Goal: Find specific fact: Find specific fact

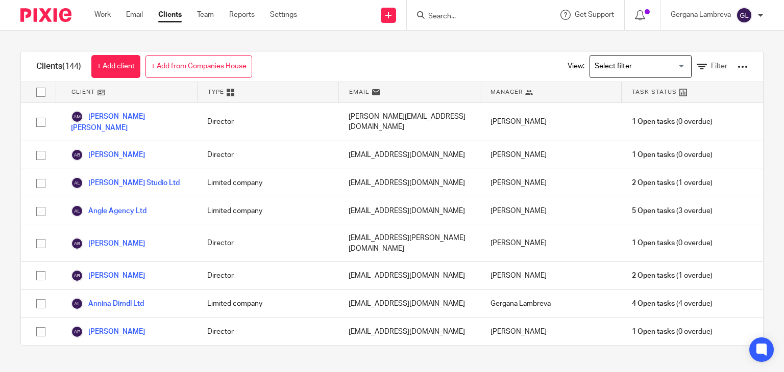
click at [450, 16] on input "Search" at bounding box center [473, 16] width 92 height 9
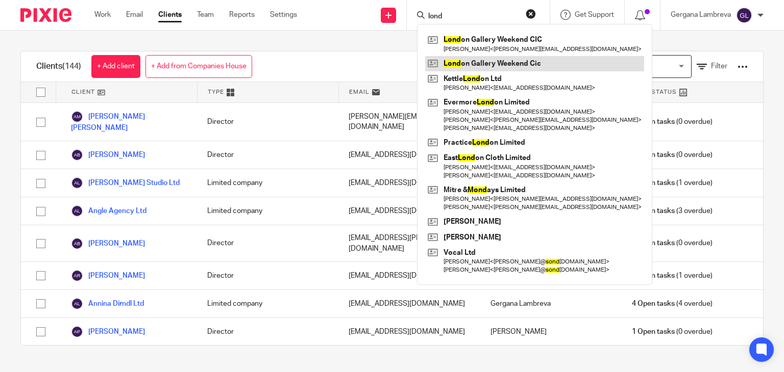
type input "lond"
click at [449, 62] on link at bounding box center [534, 63] width 219 height 15
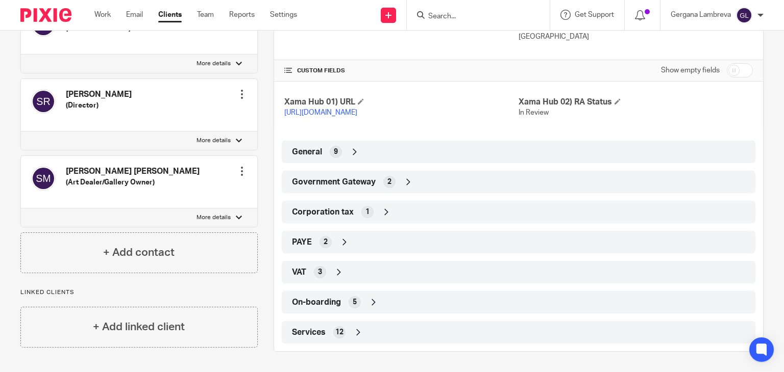
scroll to position [214, 0]
click at [339, 235] on div "PAYE 2" at bounding box center [518, 242] width 458 height 17
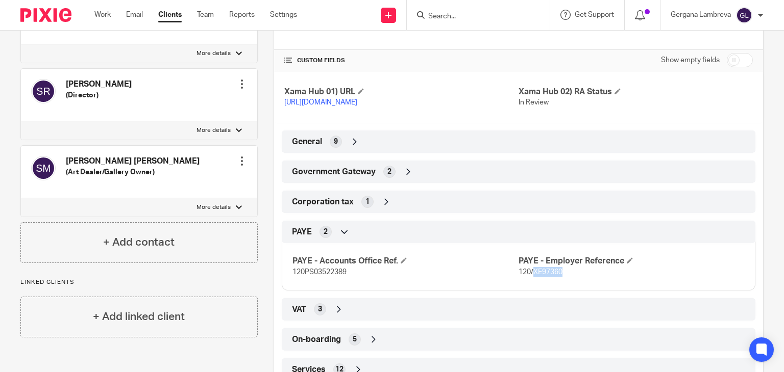
drag, startPoint x: 529, startPoint y: 280, endPoint x: 561, endPoint y: 282, distance: 32.2
click at [561, 278] on p "120/XE97360" at bounding box center [631, 272] width 226 height 10
copy span "XE97360"
click at [339, 276] on span "120PS03522389" at bounding box center [319, 272] width 54 height 7
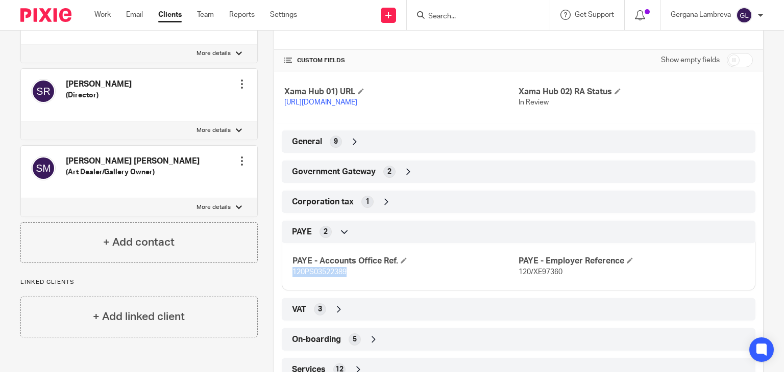
copy span "120PS03522389"
